Goal: Navigation & Orientation: Understand site structure

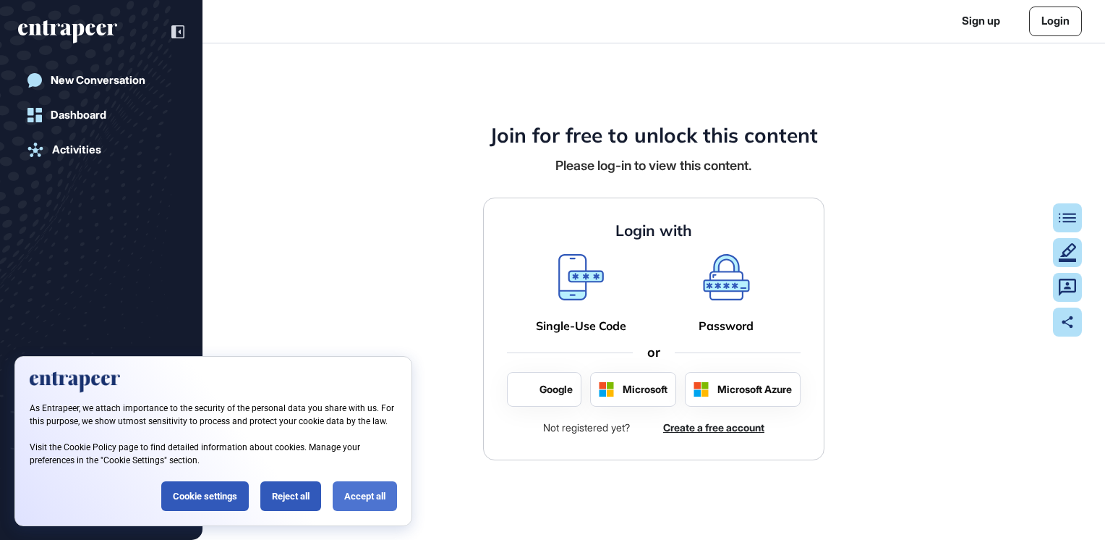
click at [372, 508] on div "Accept all" at bounding box center [365, 496] width 64 height 30
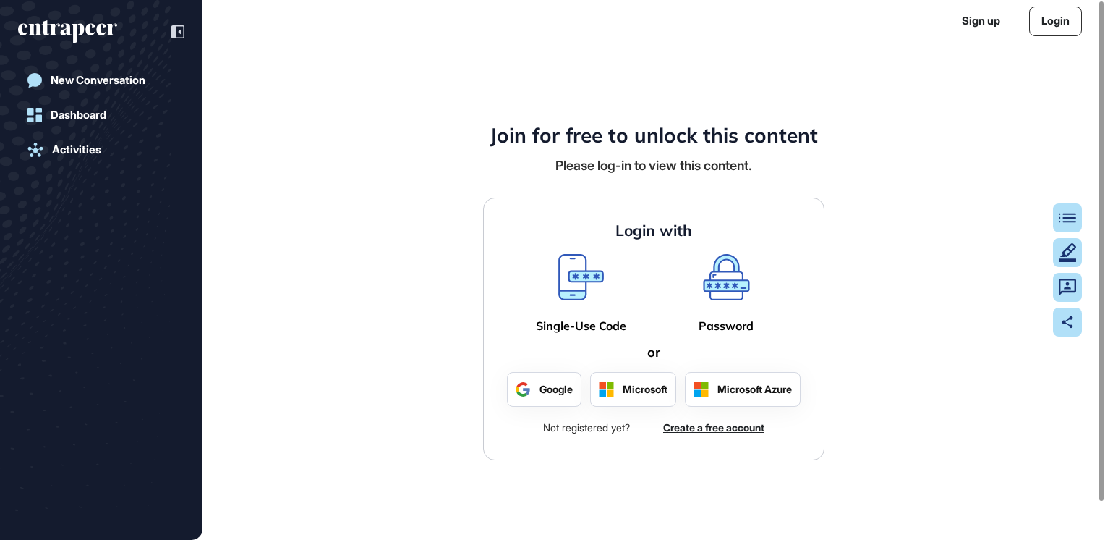
click at [589, 280] on icon at bounding box center [581, 285] width 41 height 25
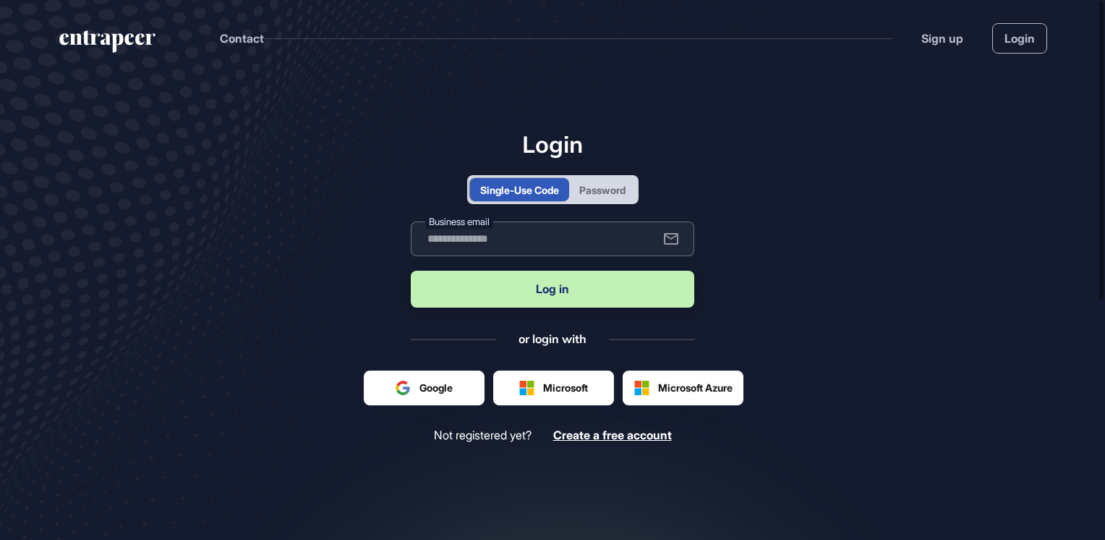
click at [479, 240] on input "text" at bounding box center [553, 238] width 284 height 35
type input "**********"
click at [509, 295] on button "Log in" at bounding box center [553, 289] width 284 height 37
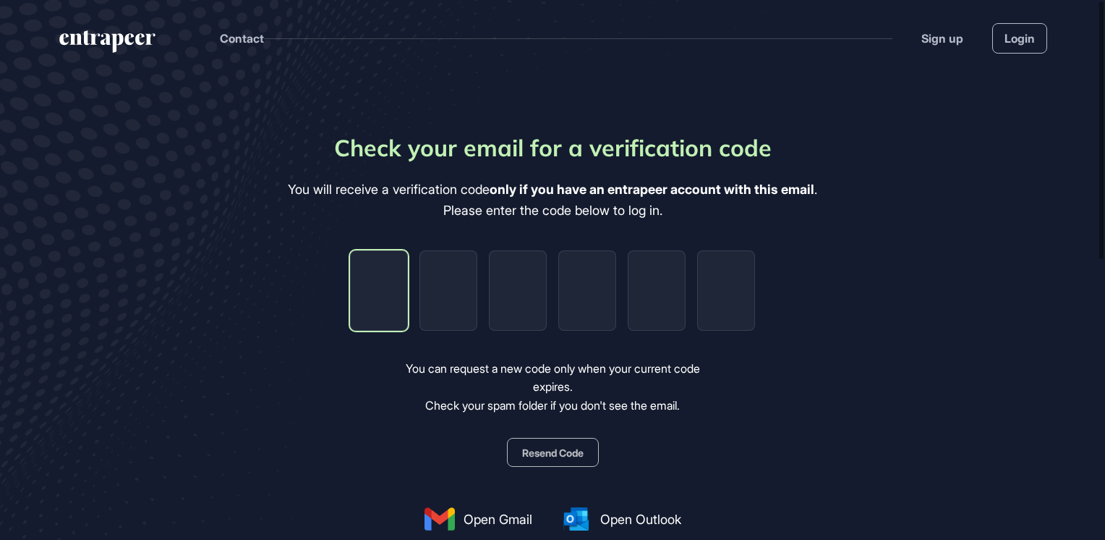
type input "*"
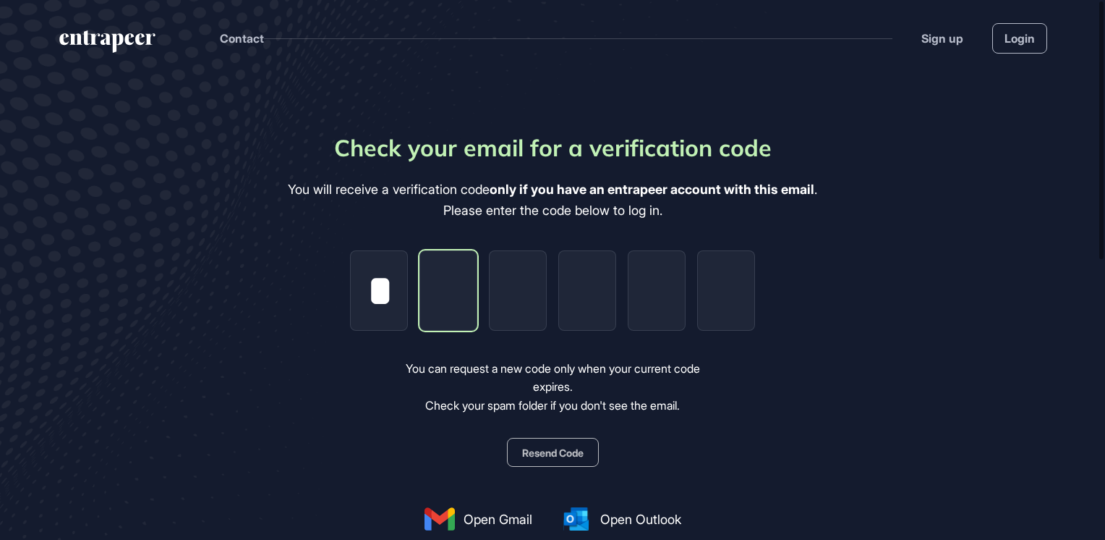
type input "*"
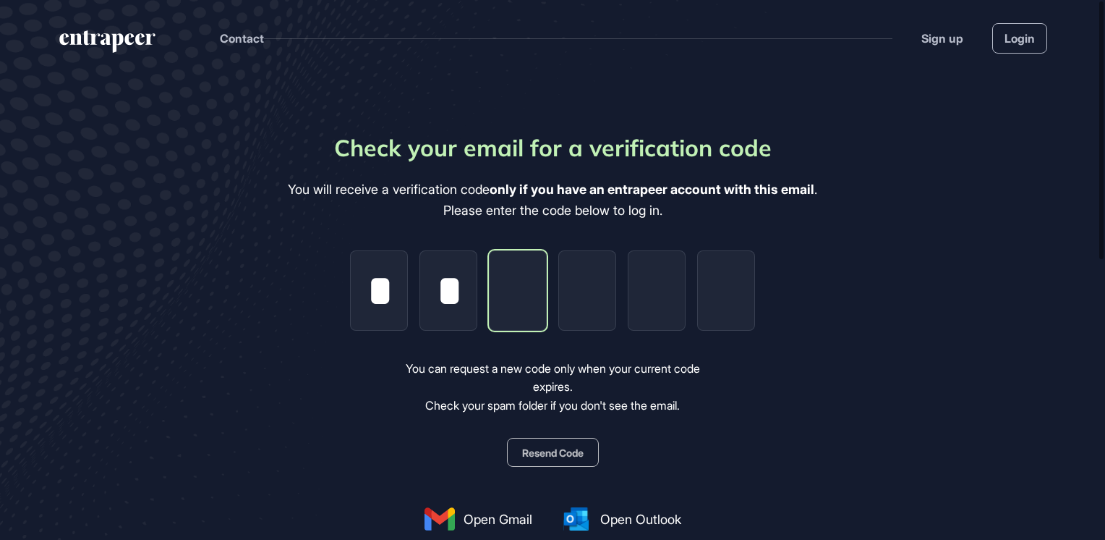
type input "*"
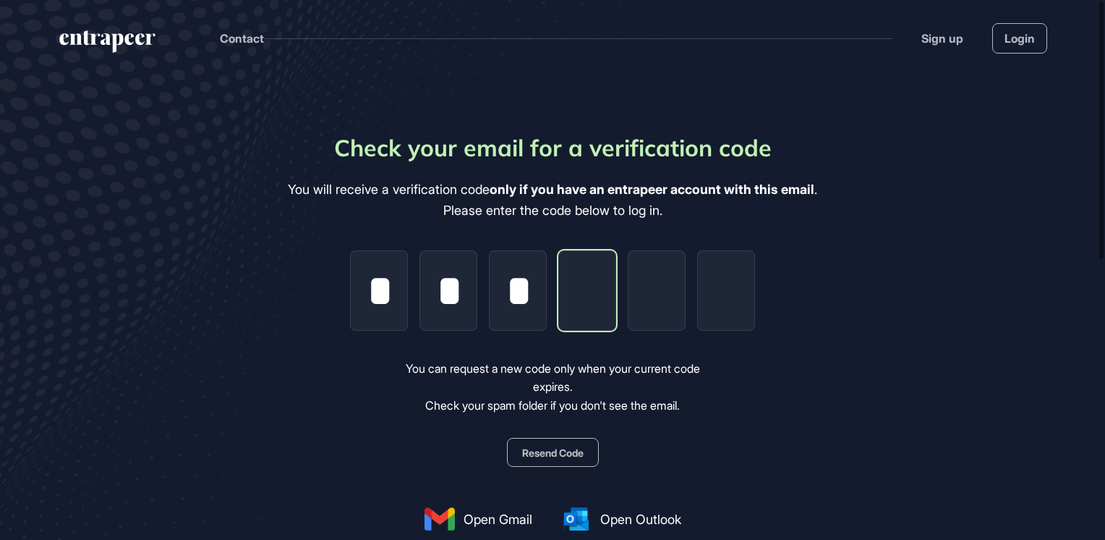
type input "*"
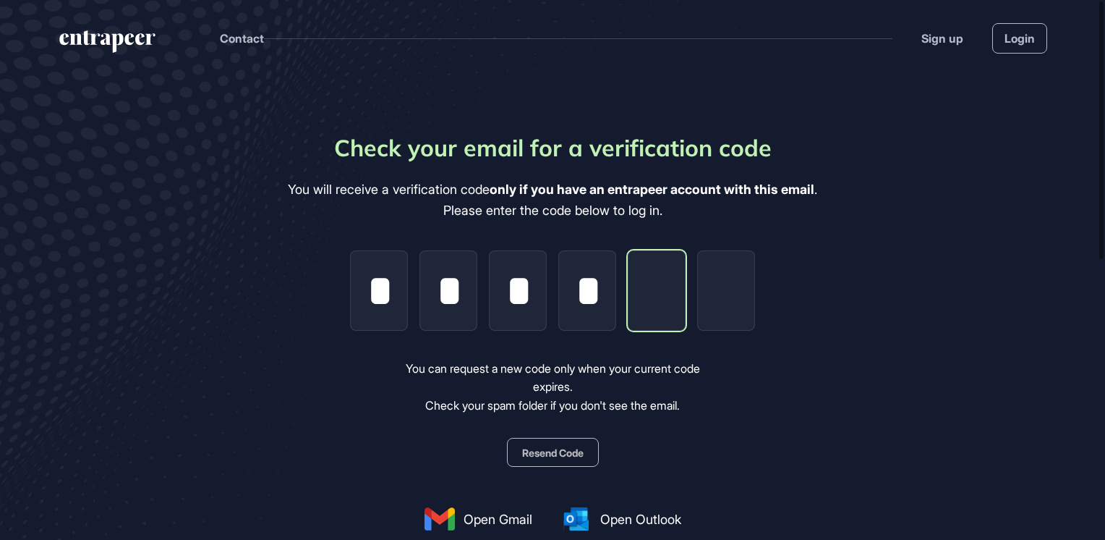
type input "*"
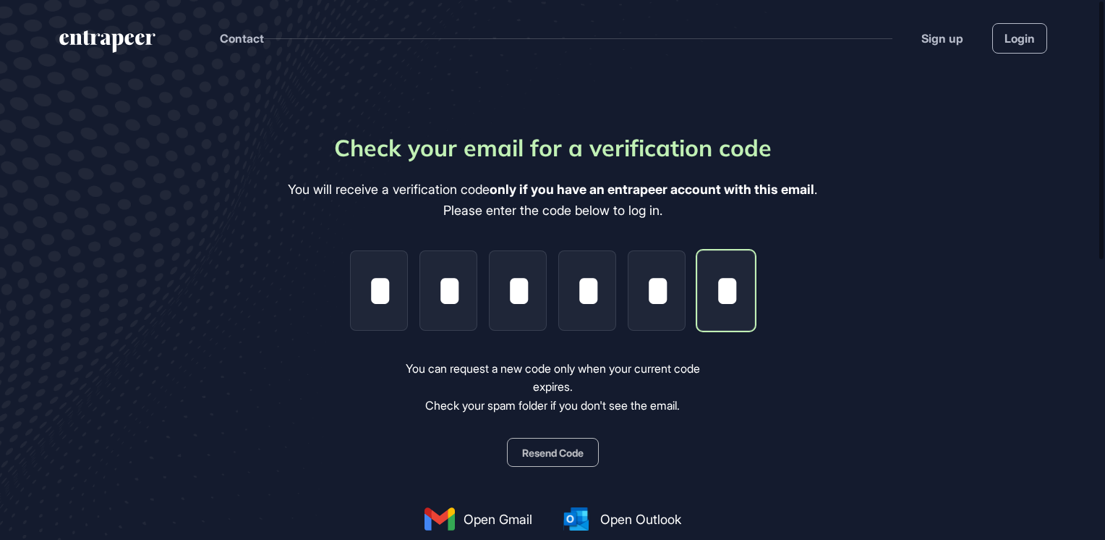
type input "*"
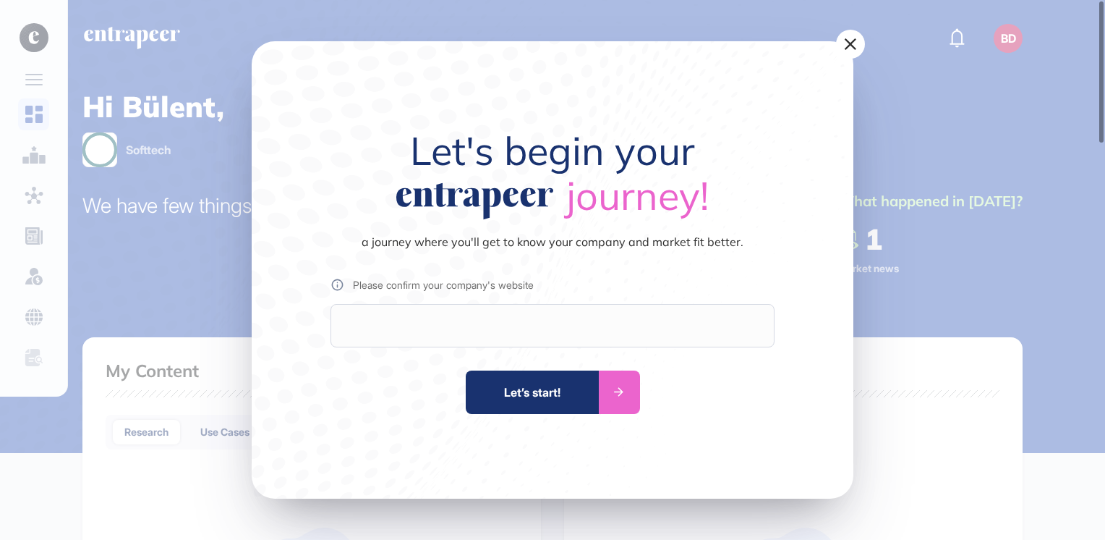
click at [511, 327] on div at bounding box center [553, 325] width 444 height 43
click at [556, 407] on div "Let’s start!" at bounding box center [532, 391] width 133 height 43
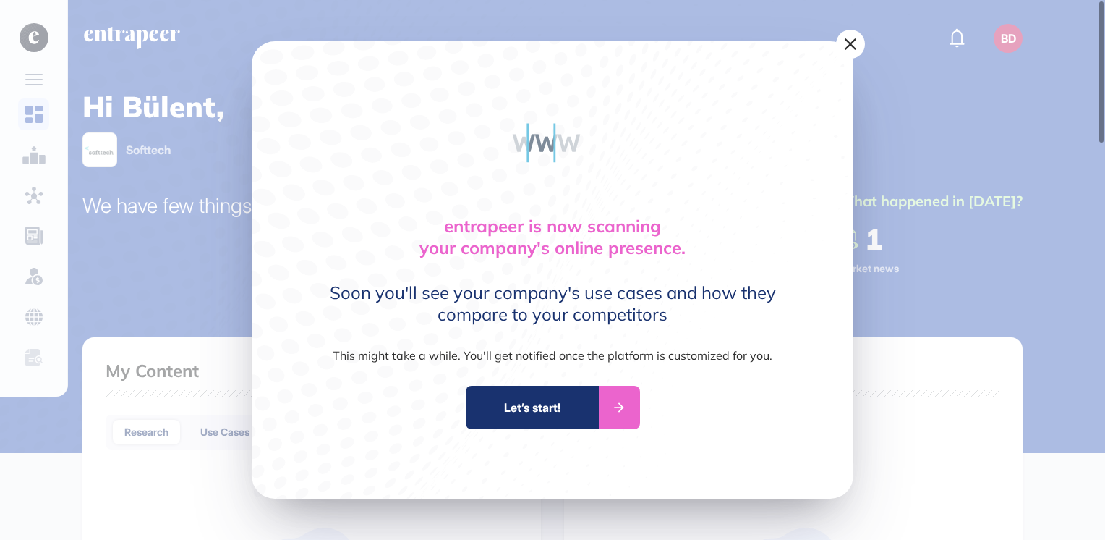
click at [622, 398] on div at bounding box center [619, 407] width 41 height 43
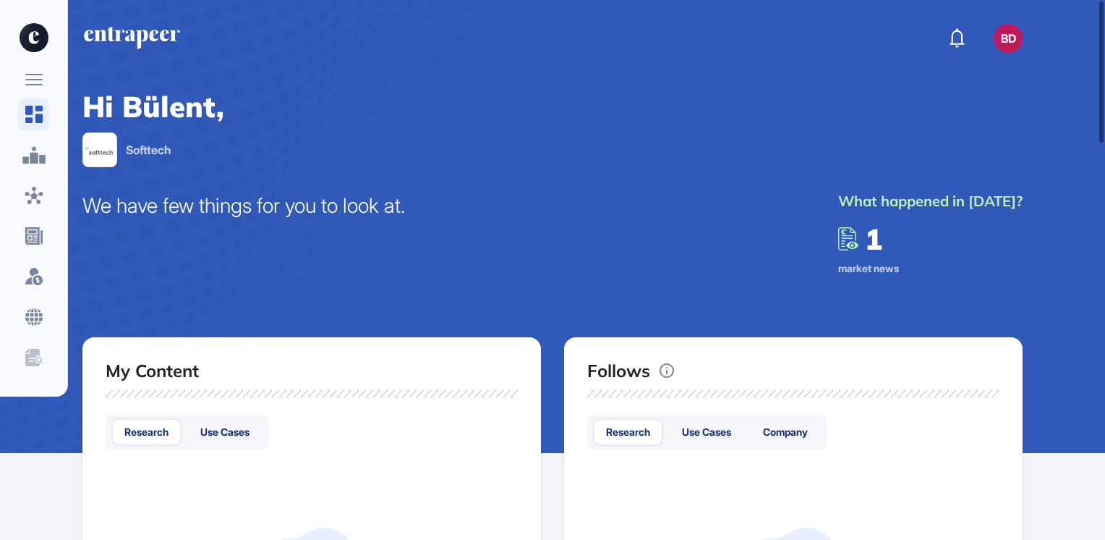
click at [38, 82] on icon at bounding box center [33, 80] width 17 height 12
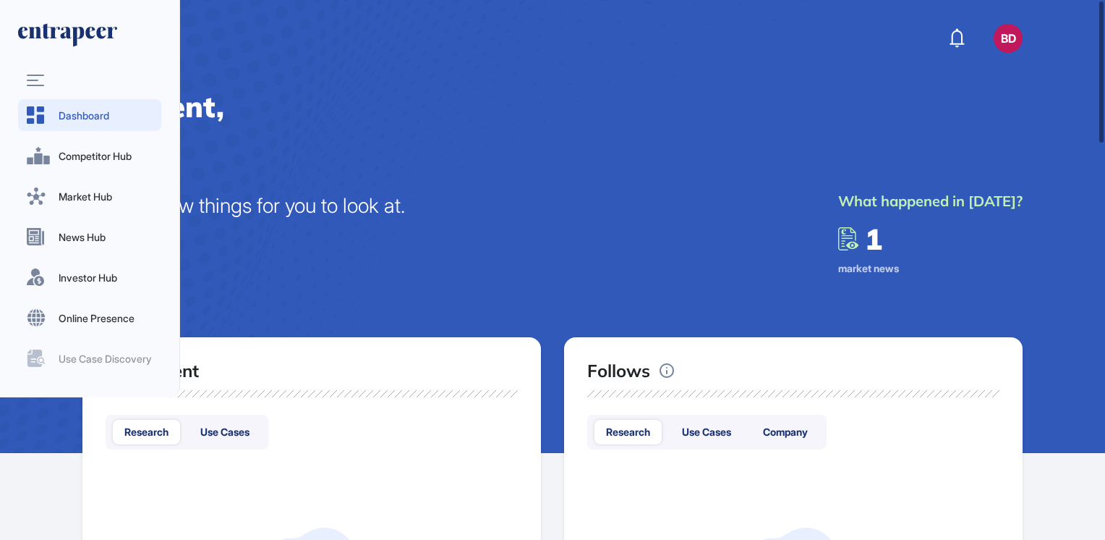
click at [454, 111] on h1 "Hi Bülent," at bounding box center [552, 106] width 940 height 35
click at [838, 239] on icon at bounding box center [848, 238] width 21 height 23
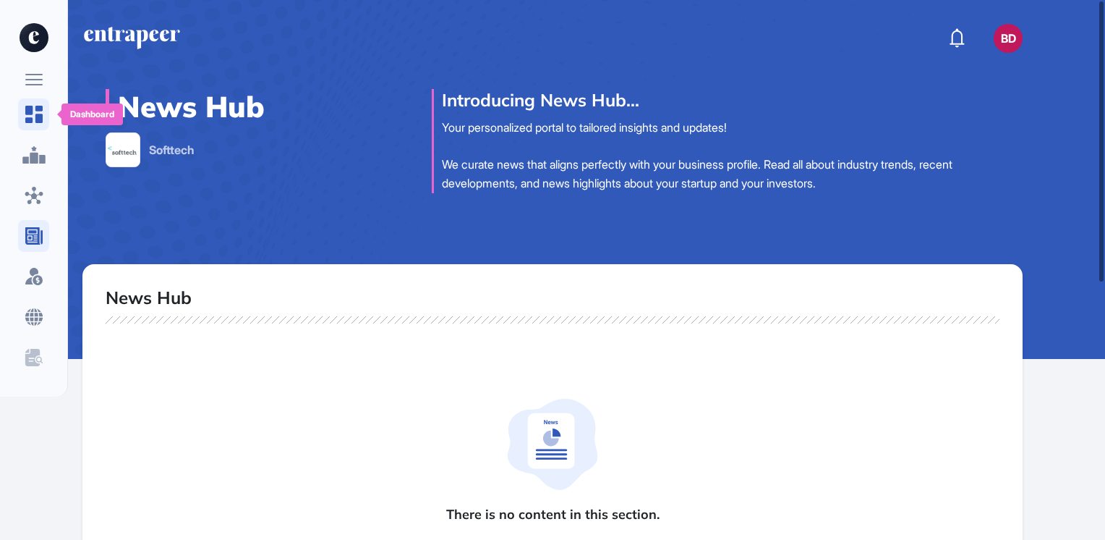
click at [38, 114] on icon at bounding box center [33, 114] width 17 height 17
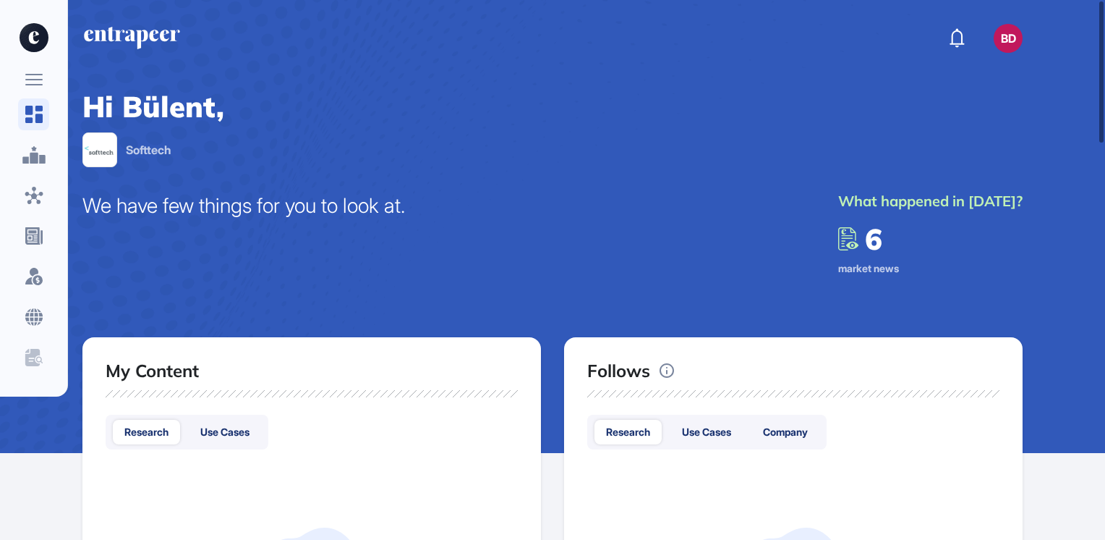
click at [865, 254] on span "6" at bounding box center [873, 239] width 17 height 36
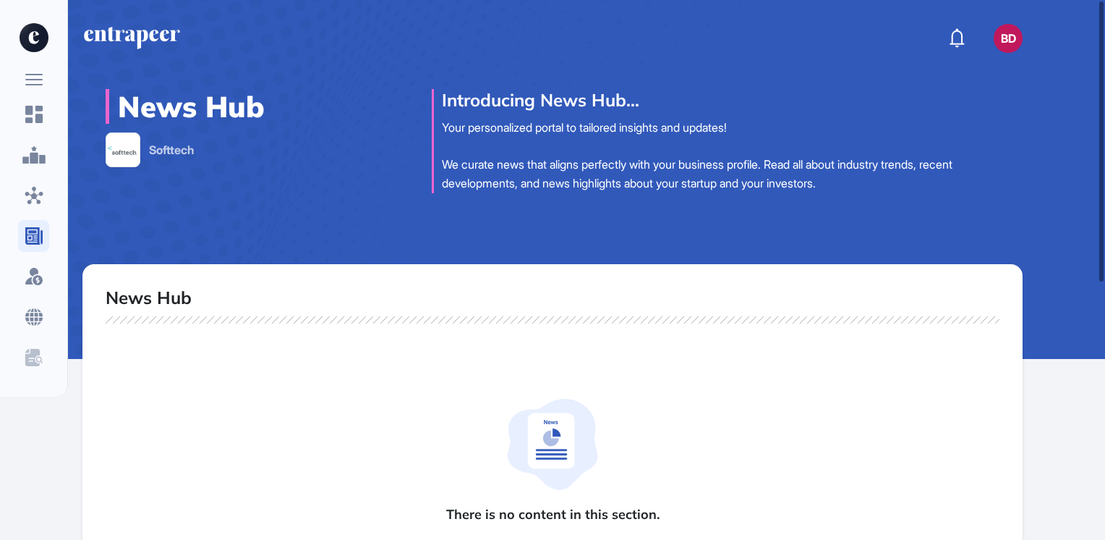
click at [38, 84] on rect at bounding box center [33, 84] width 17 height 1
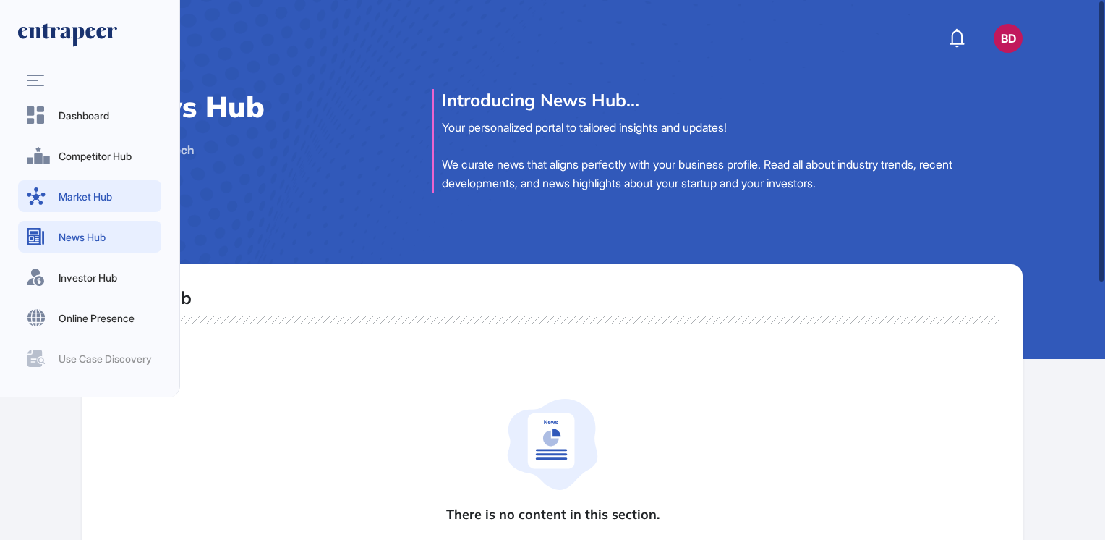
click at [108, 189] on span "Market Hub" at bounding box center [106, 196] width 94 height 15
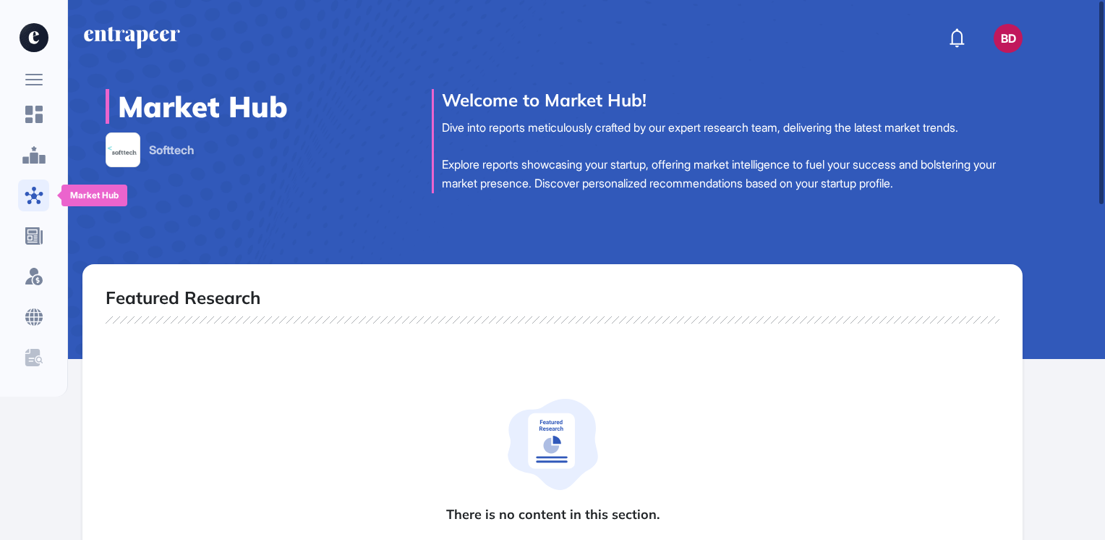
click at [38, 195] on icon at bounding box center [34, 195] width 19 height 17
click at [35, 161] on icon at bounding box center [33, 154] width 23 height 17
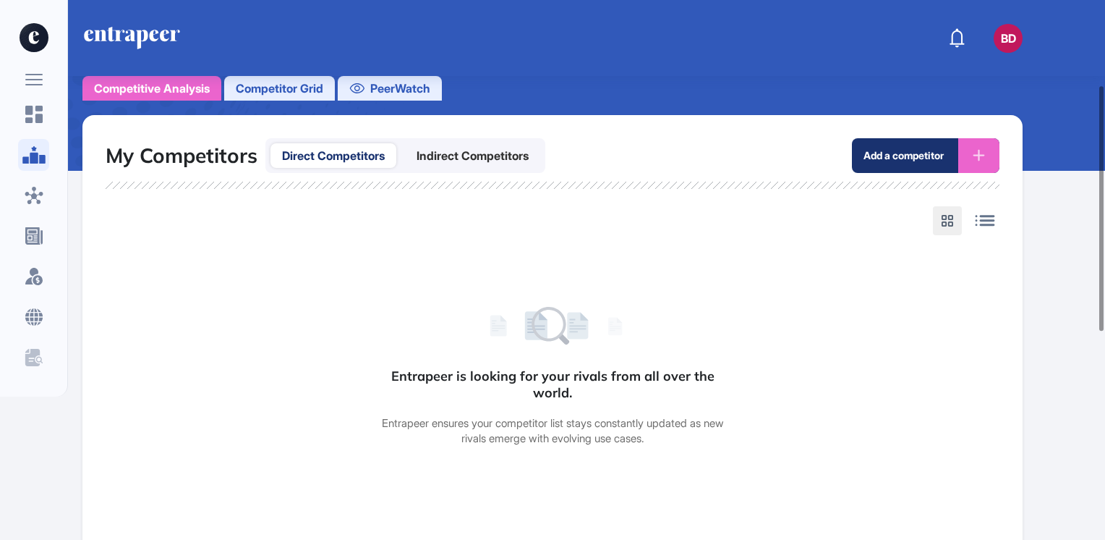
scroll to position [187, 0]
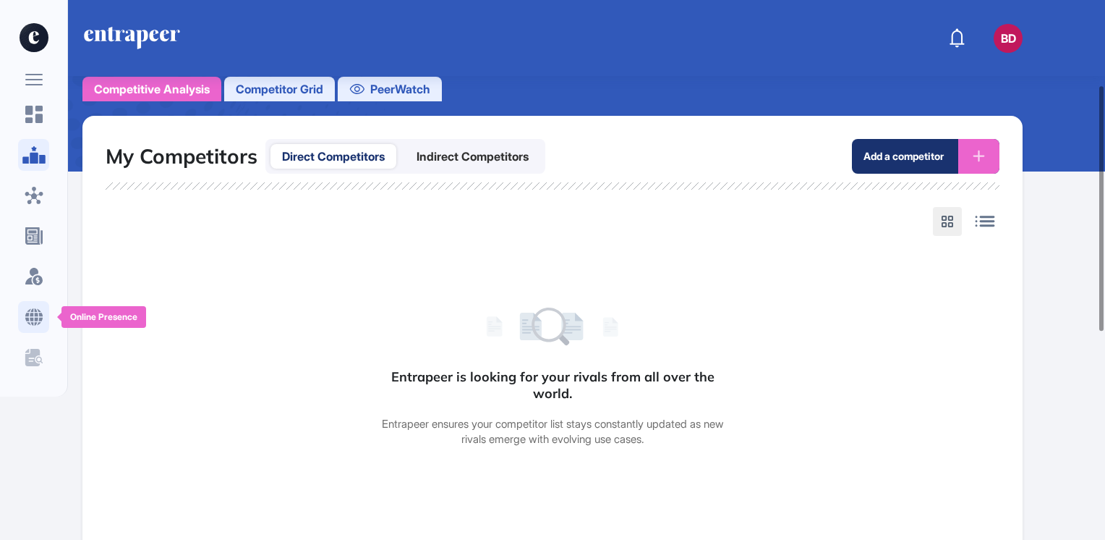
click at [33, 323] on icon at bounding box center [33, 316] width 17 height 17
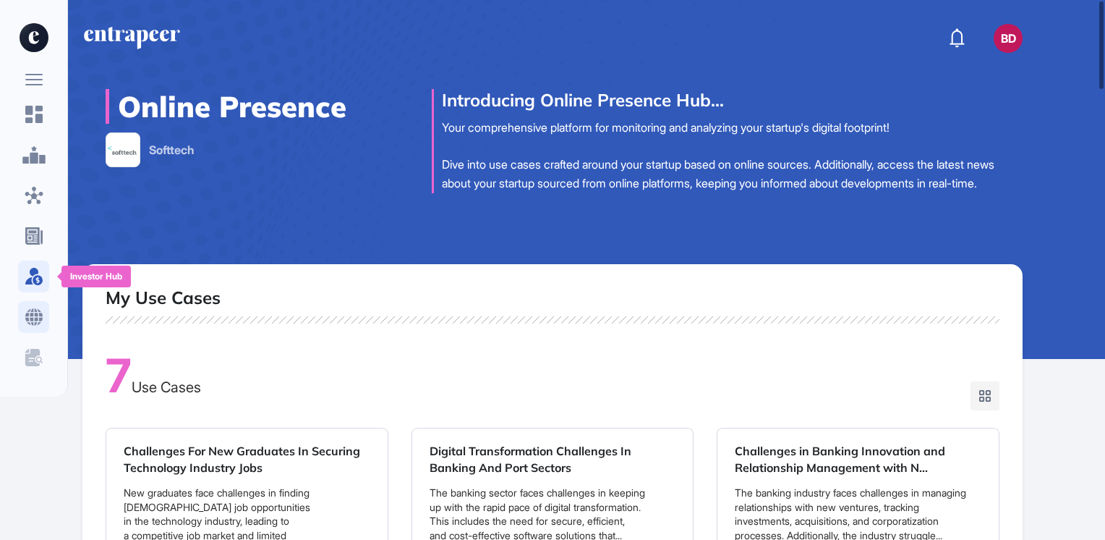
click at [34, 279] on icon at bounding box center [35, 276] width 13 height 17
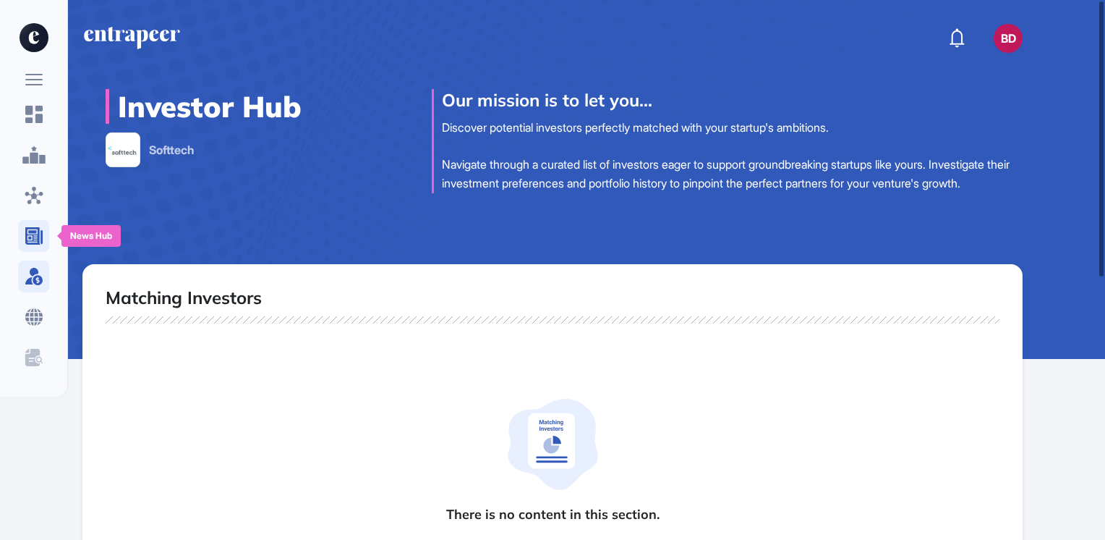
click at [40, 237] on icon at bounding box center [33, 235] width 17 height 17
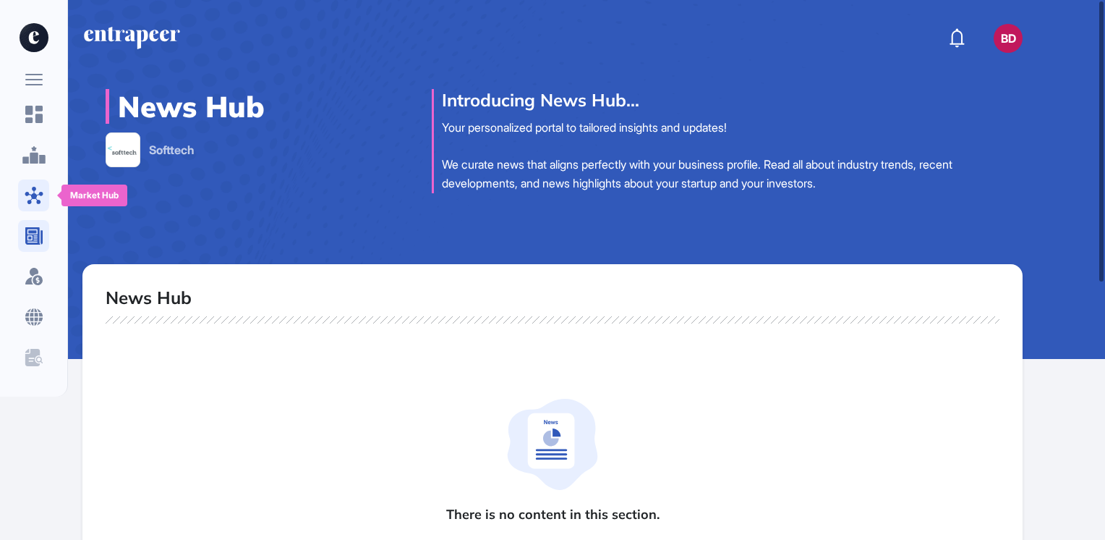
click at [44, 195] on div at bounding box center [33, 195] width 31 height 32
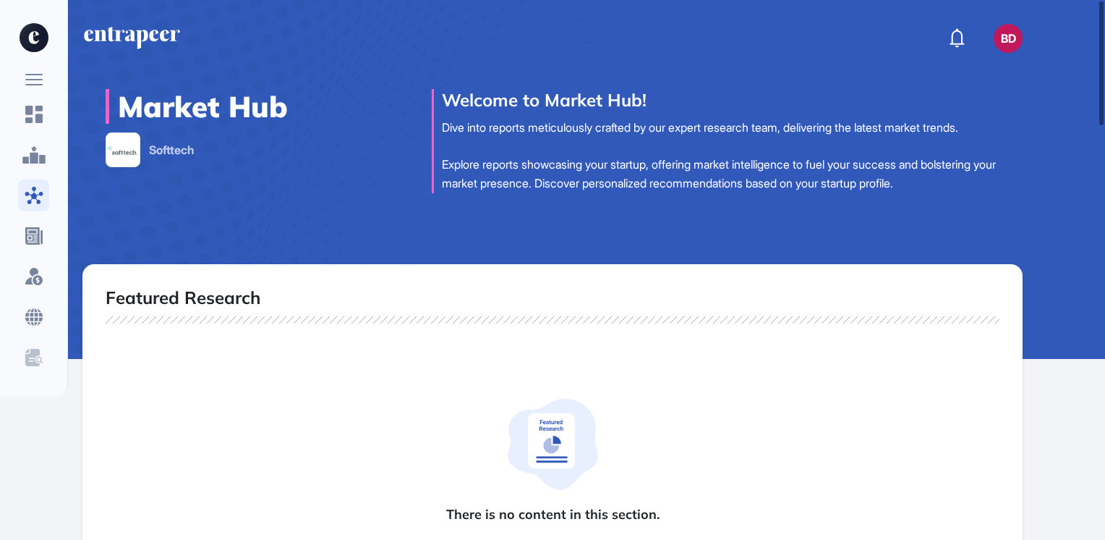
click at [359, 312] on div "Featured Research" at bounding box center [553, 305] width 894 height 37
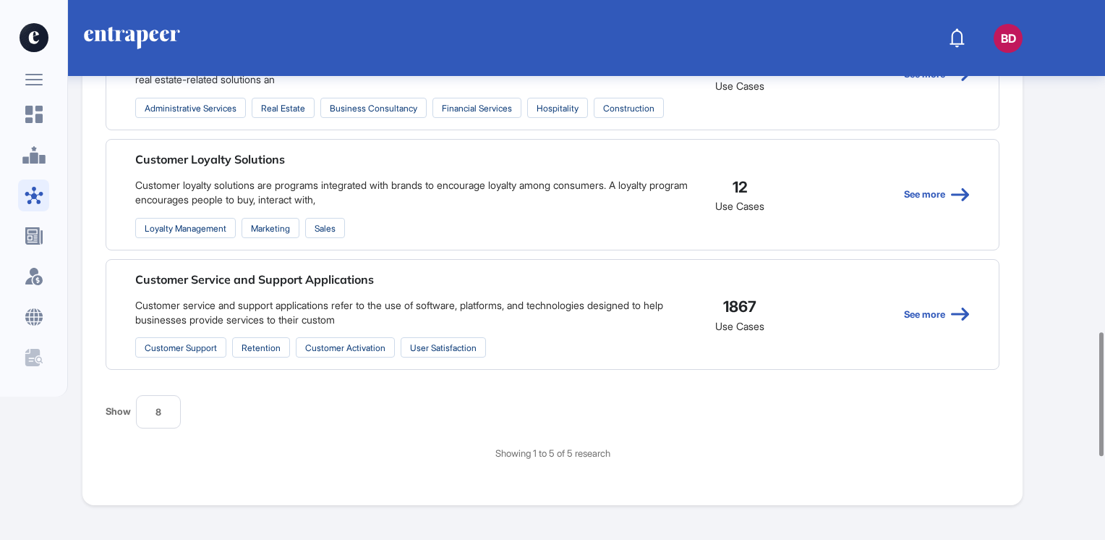
scroll to position [1461, 0]
